Goal: Transaction & Acquisition: Convert currency between wallets

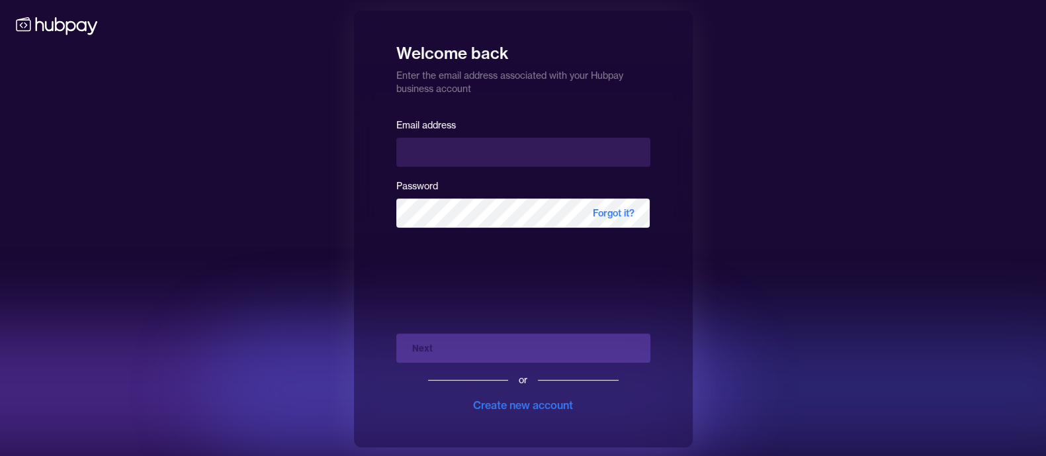
type input "**********"
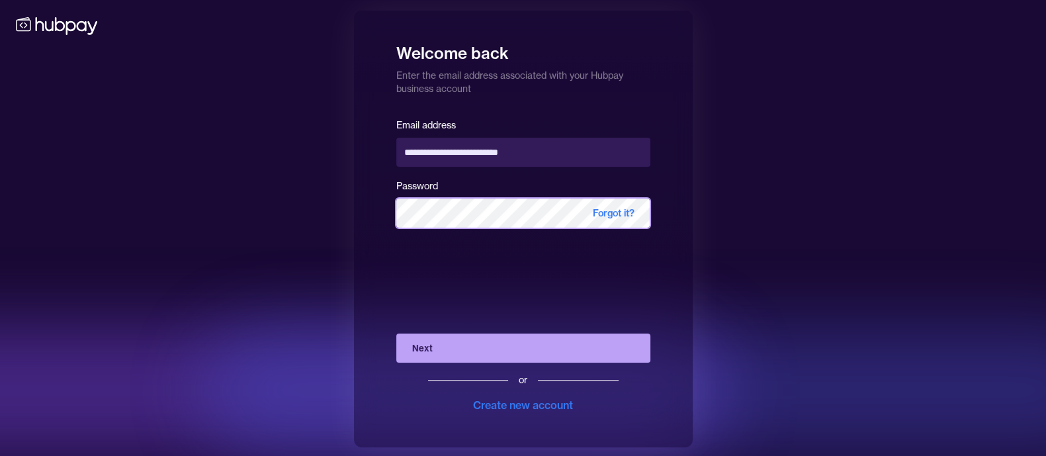
click at [396, 334] on button "Next" at bounding box center [523, 348] width 254 height 29
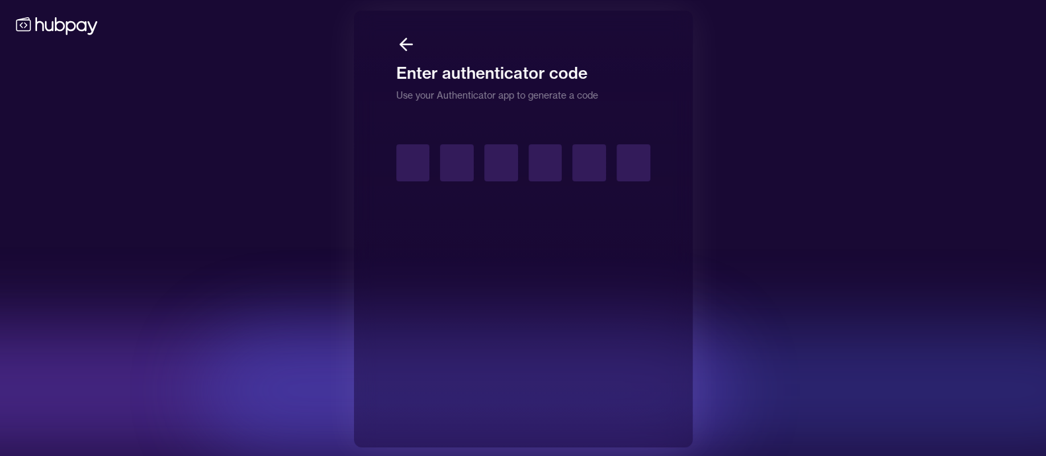
type input "*"
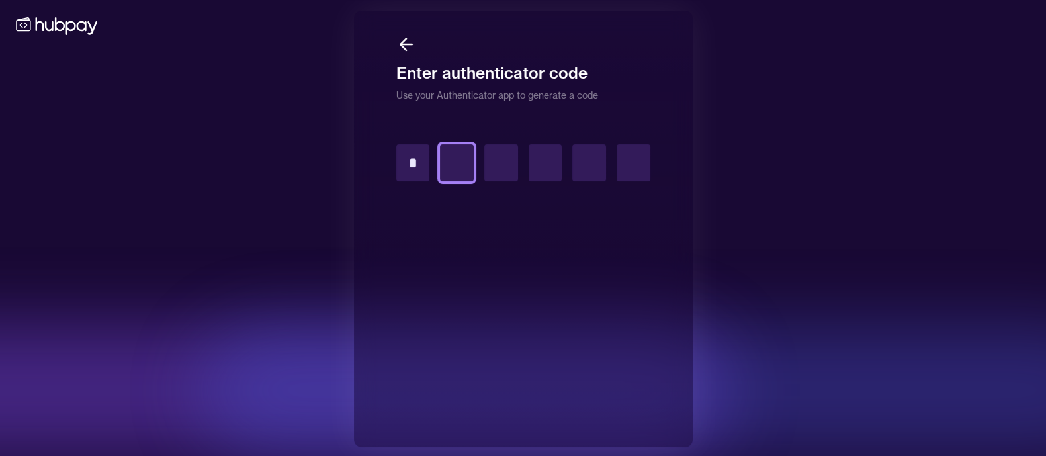
type input "*"
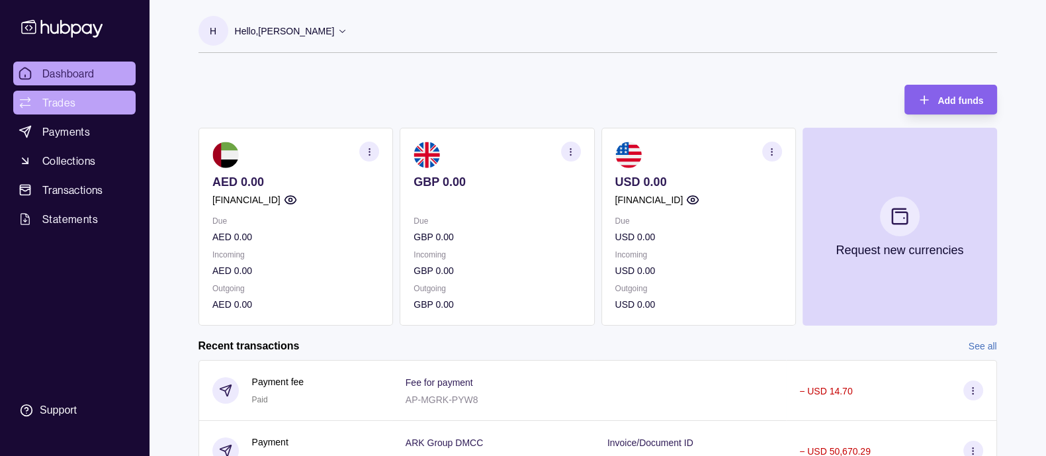
click at [68, 101] on span "Trades" at bounding box center [58, 103] width 33 height 16
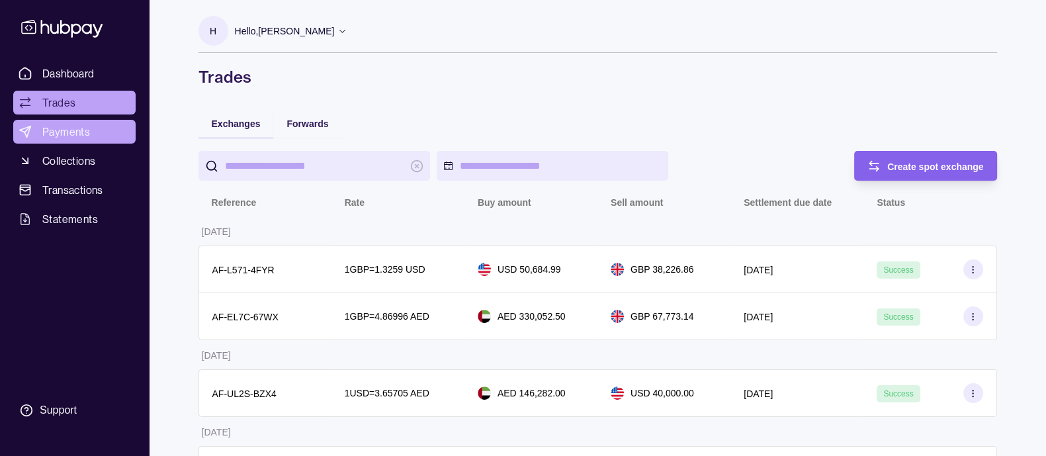
click at [77, 129] on span "Payments" at bounding box center [66, 132] width 48 height 16
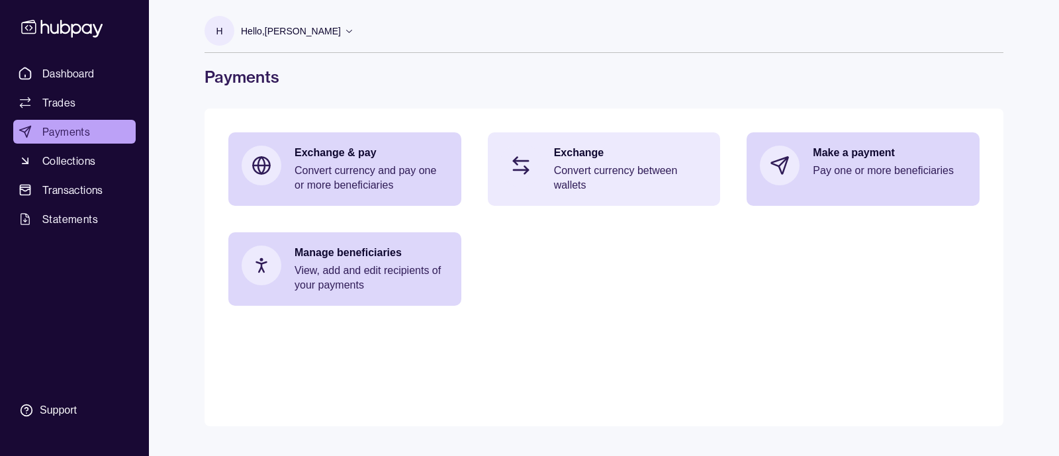
click at [557, 167] on p "Convert currency between wallets" at bounding box center [631, 177] width 154 height 29
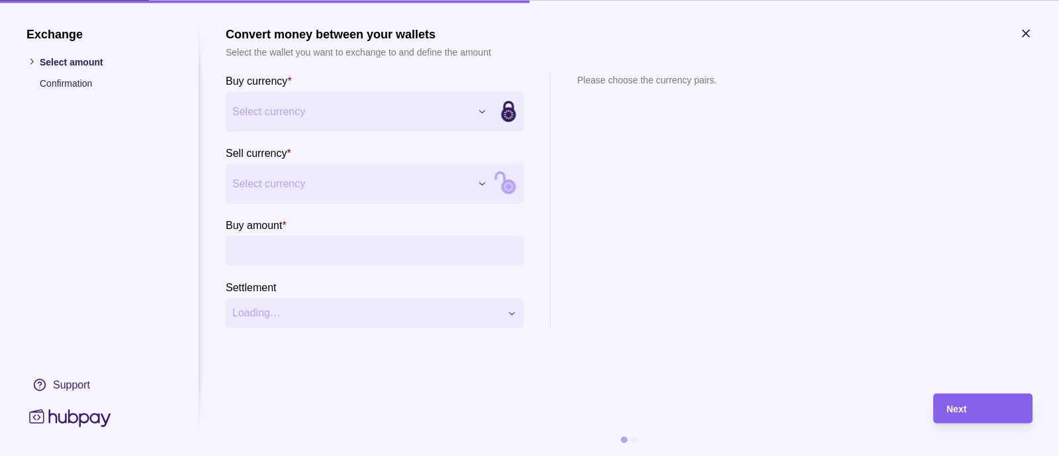
click at [257, 455] on div "Exchange Select amount Confirmation Support Convert money between your wallets …" at bounding box center [529, 456] width 1059 height 0
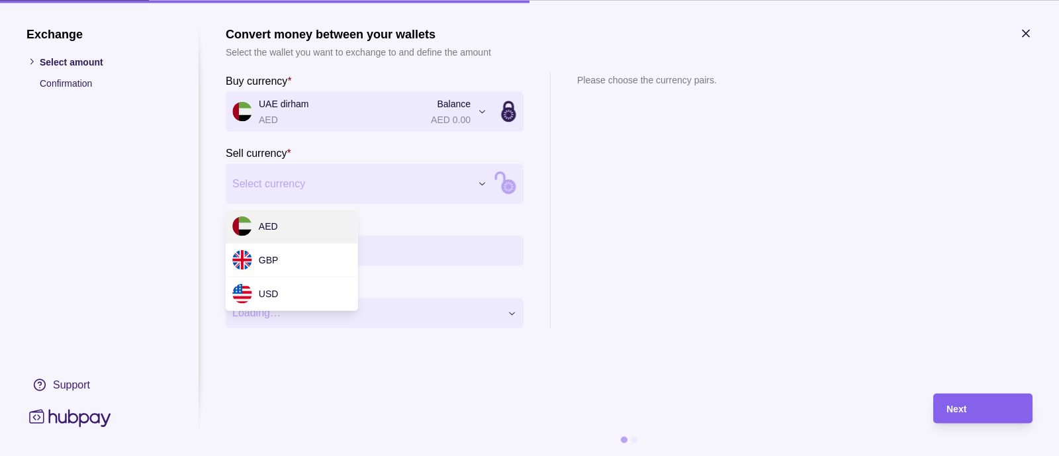
click at [274, 455] on div "Exchange Select amount Confirmation Support Convert money between your wallets …" at bounding box center [529, 456] width 1059 height 0
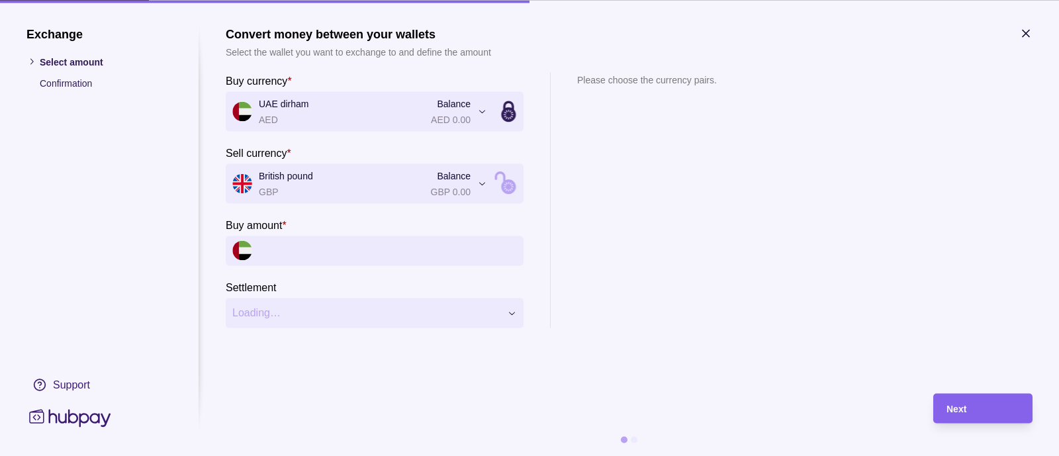
click at [304, 250] on input "Buy amount *" at bounding box center [388, 251] width 258 height 30
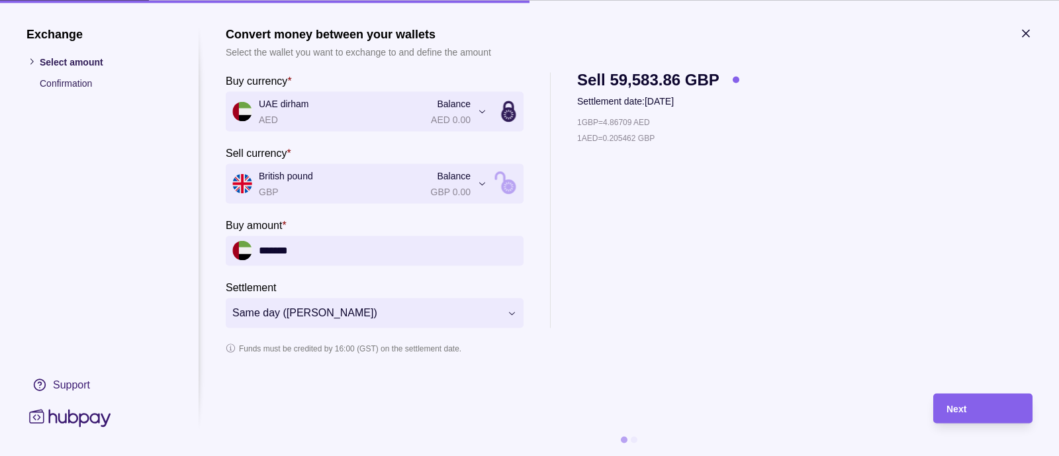
type input "*******"
click at [1029, 34] on icon "button" at bounding box center [1025, 32] width 13 height 13
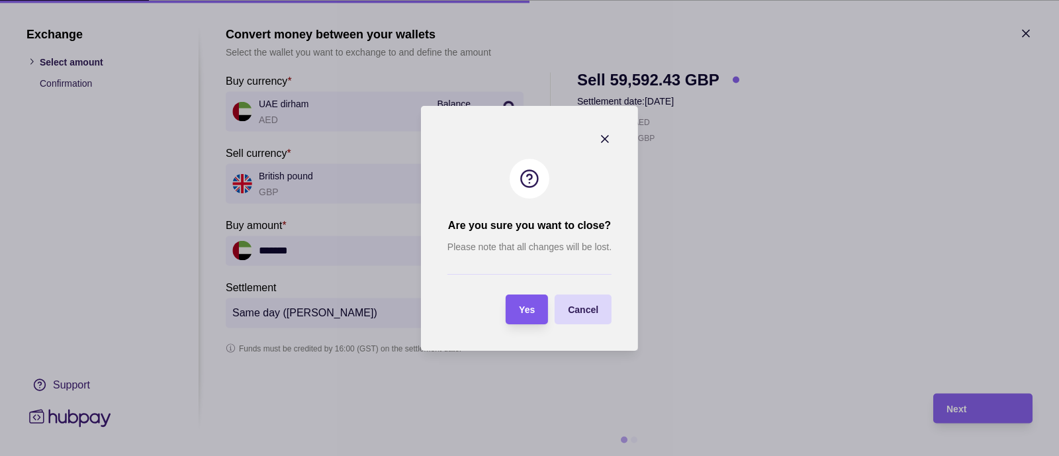
click at [535, 310] on section "Yes" at bounding box center [527, 310] width 42 height 30
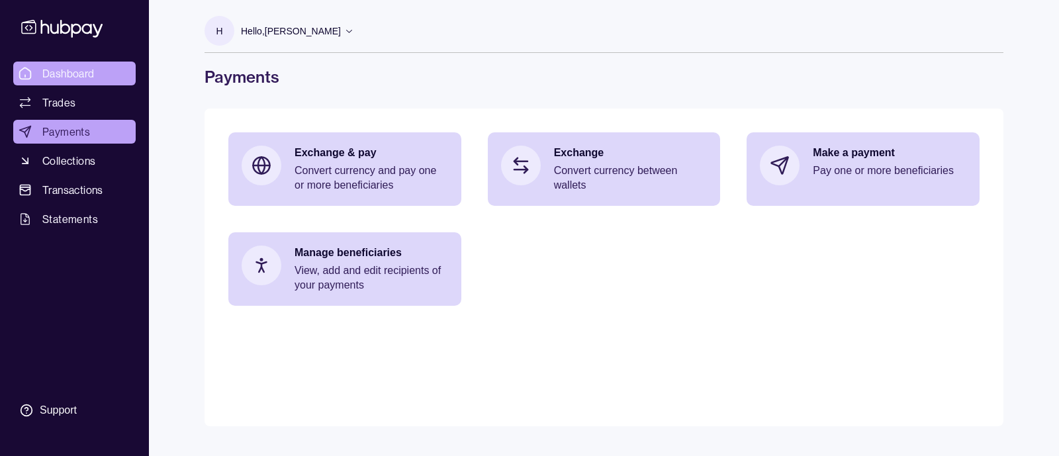
click at [65, 75] on span "Dashboard" at bounding box center [68, 74] width 52 height 16
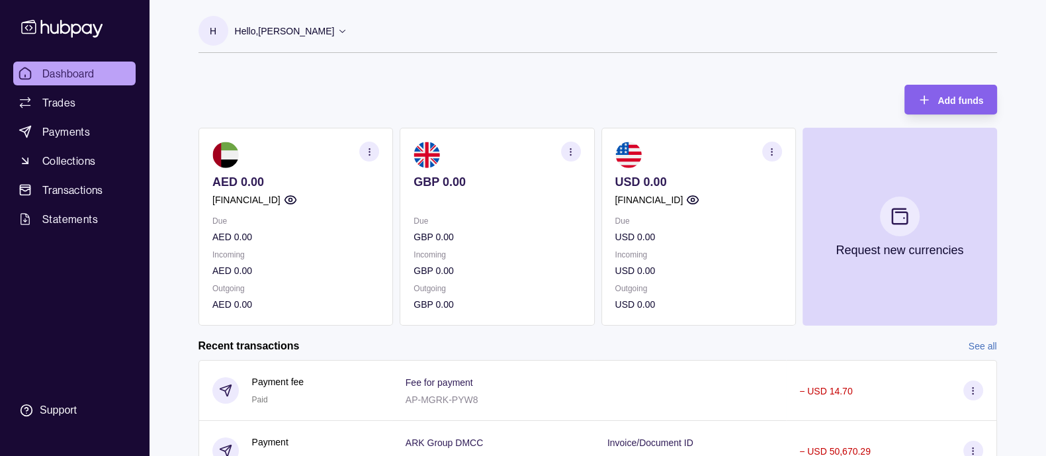
click at [494, 261] on p "Incoming" at bounding box center [497, 255] width 167 height 15
click at [75, 103] on link "Trades" at bounding box center [74, 103] width 122 height 24
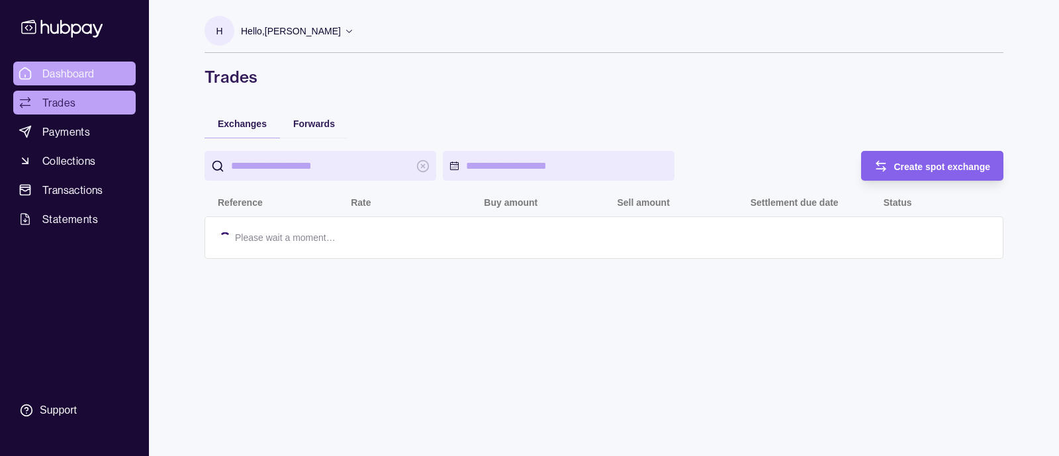
click at [79, 77] on span "Dashboard" at bounding box center [68, 74] width 52 height 16
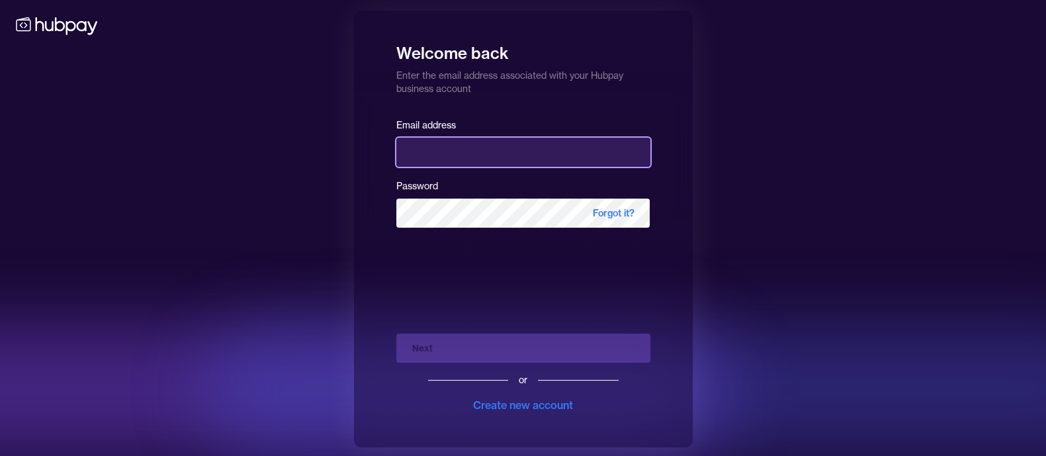
click at [441, 149] on input "email" at bounding box center [523, 152] width 254 height 29
type input "**********"
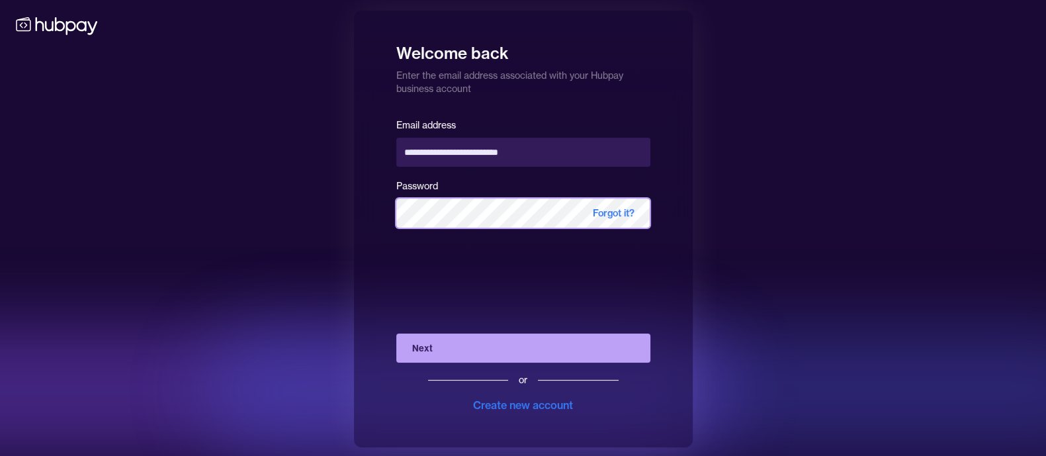
click at [396, 334] on button "Next" at bounding box center [523, 348] width 254 height 29
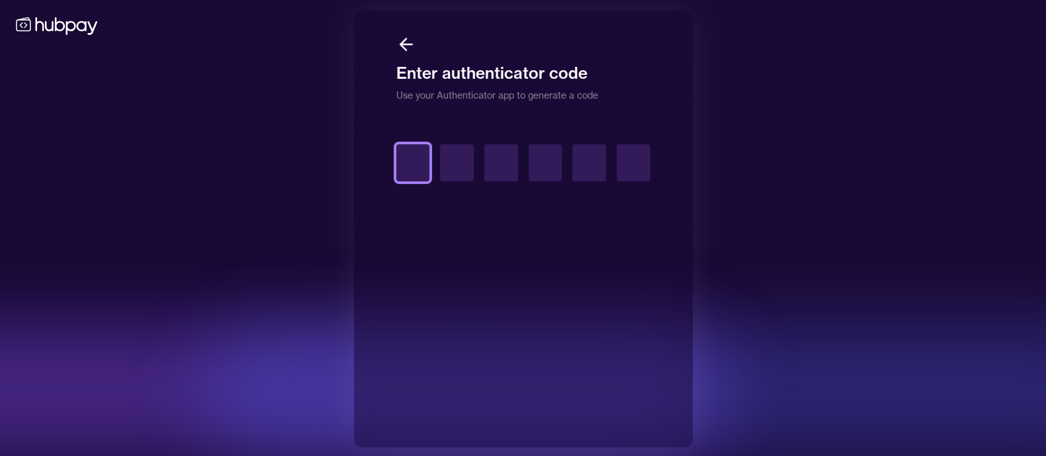
type input "*"
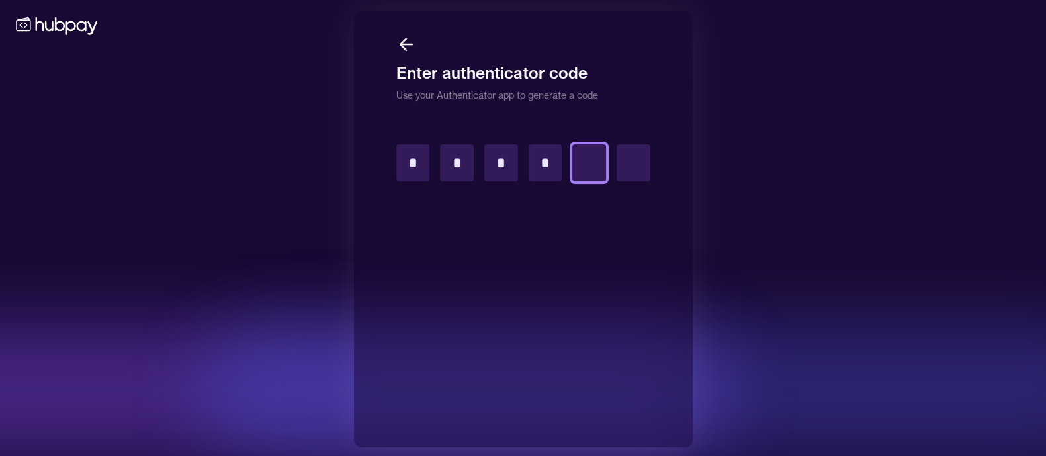
type input "*"
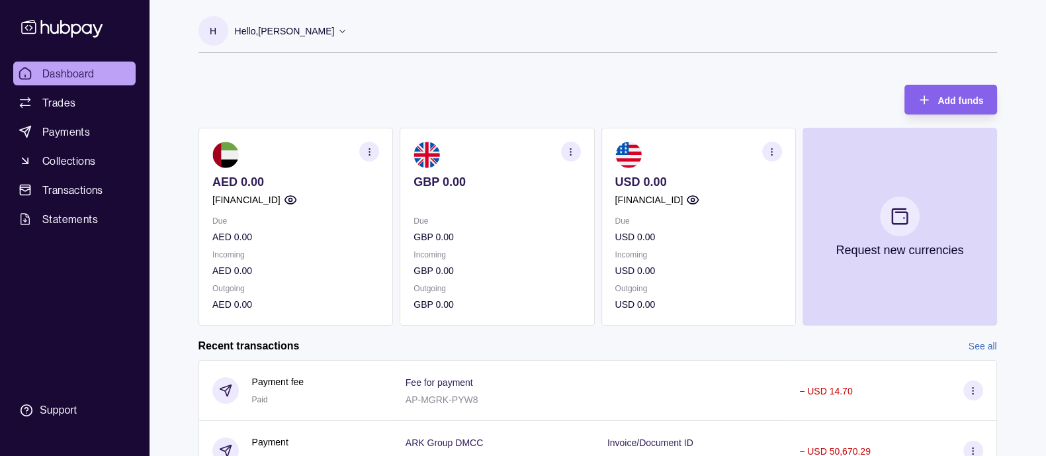
click at [468, 89] on div "Add funds AED 0.00 [FINANCIAL_ID] Due AED 0.00 Incoming AED 0.00 Outgoing AED 0…" at bounding box center [598, 198] width 799 height 254
